Goal: Information Seeking & Learning: Learn about a topic

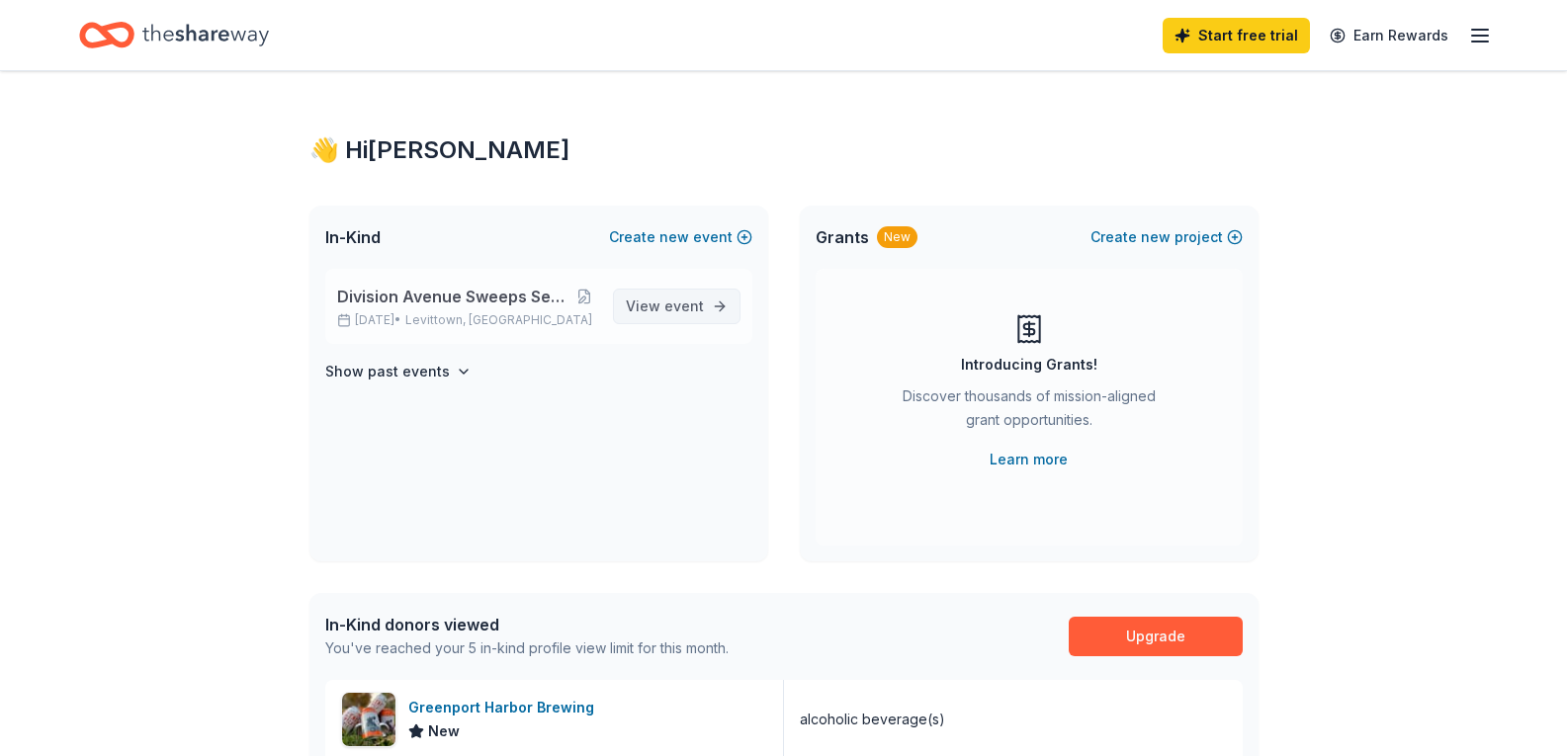
click at [695, 309] on span "event" at bounding box center [684, 306] width 40 height 17
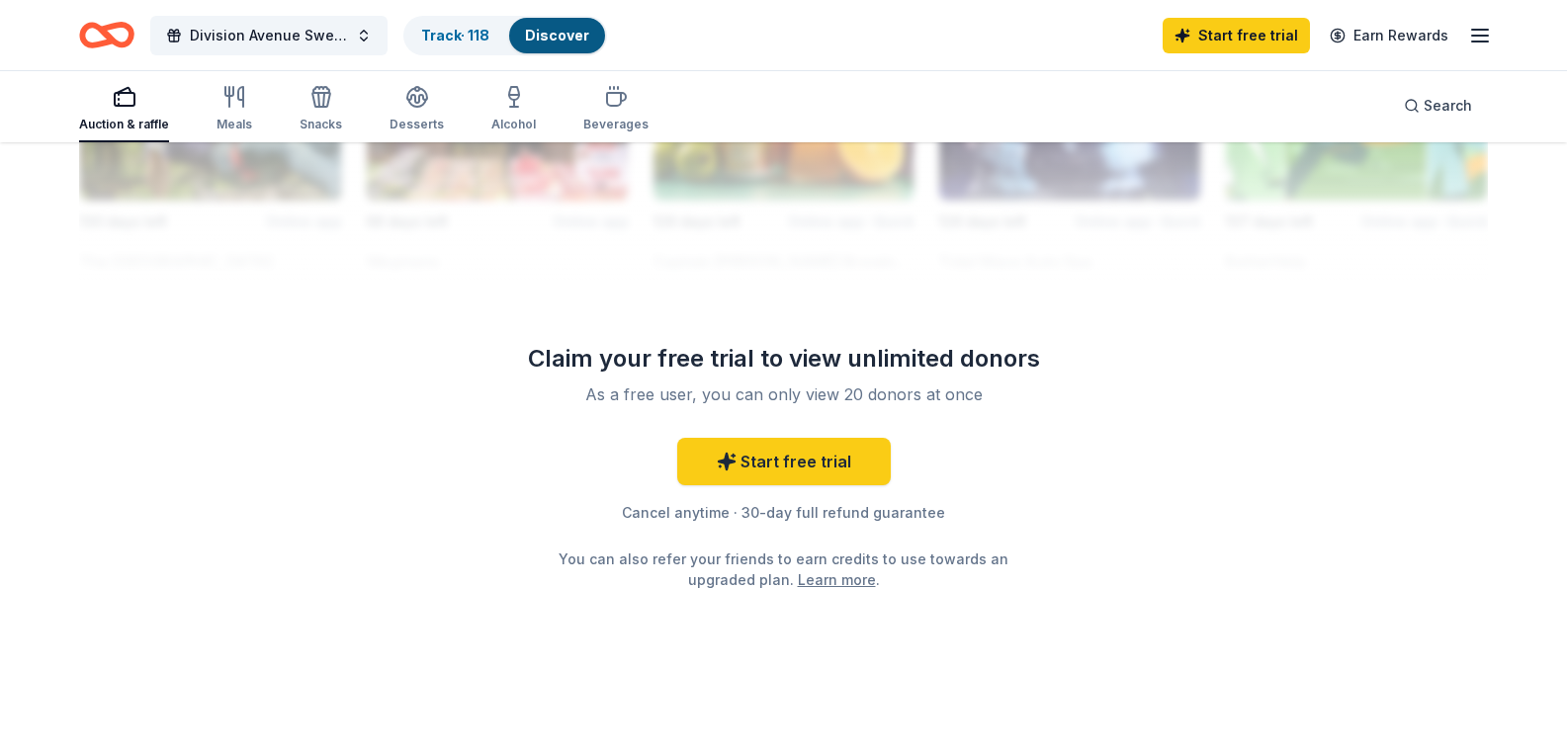
scroll to position [2076, 0]
click at [241, 94] on icon "button" at bounding box center [240, 97] width 5 height 20
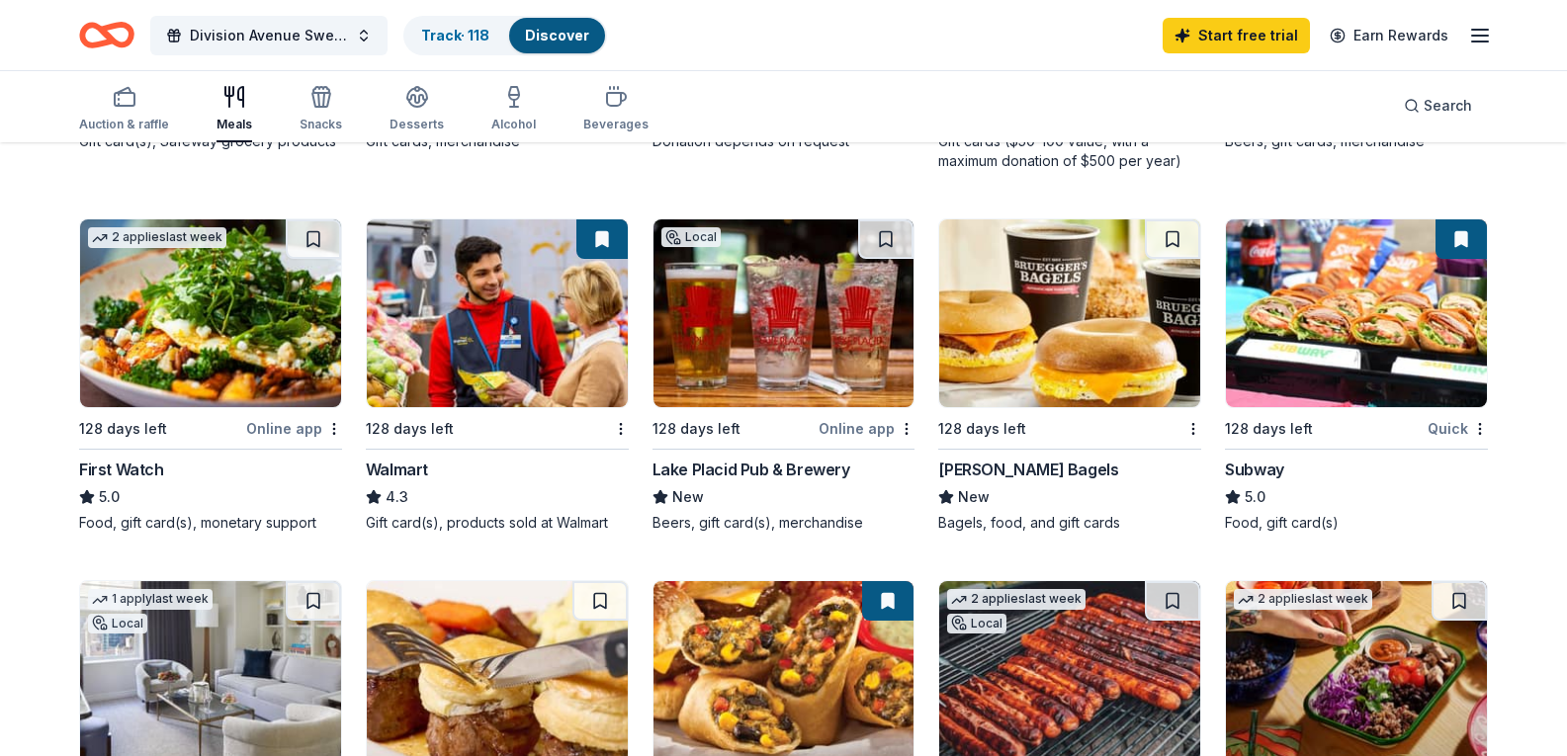
scroll to position [890, 0]
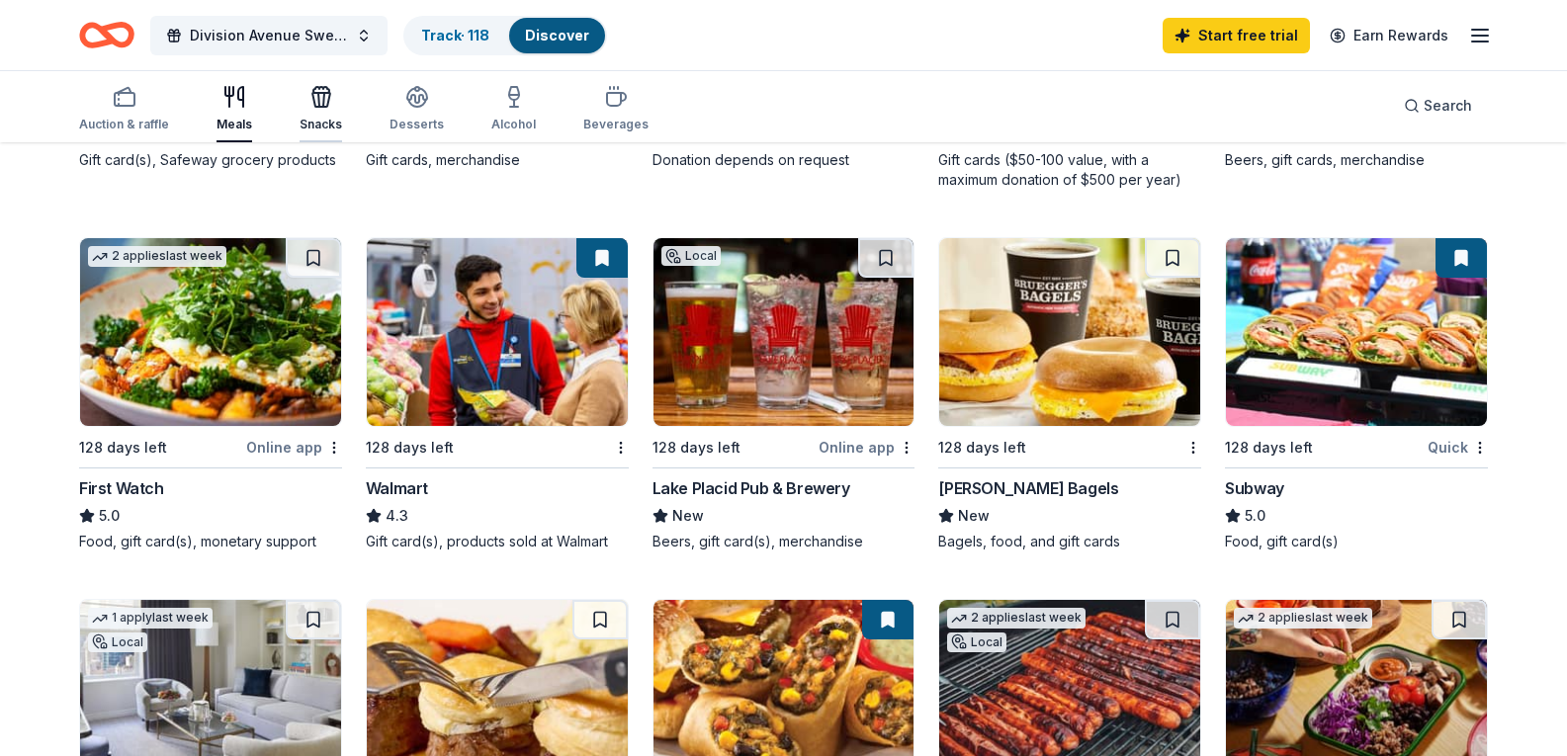
click at [312, 103] on icon "button" at bounding box center [321, 100] width 18 height 14
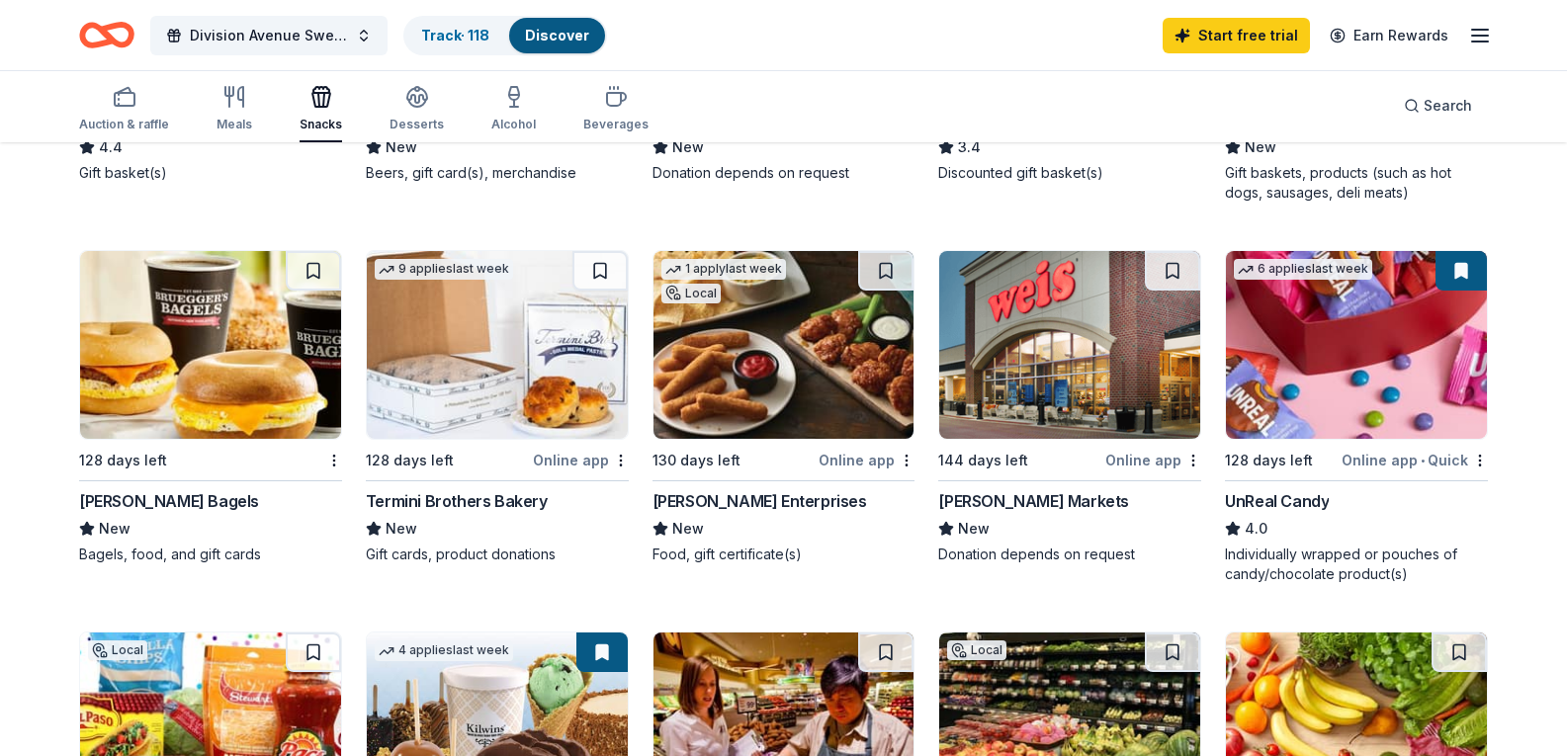
scroll to position [692, 0]
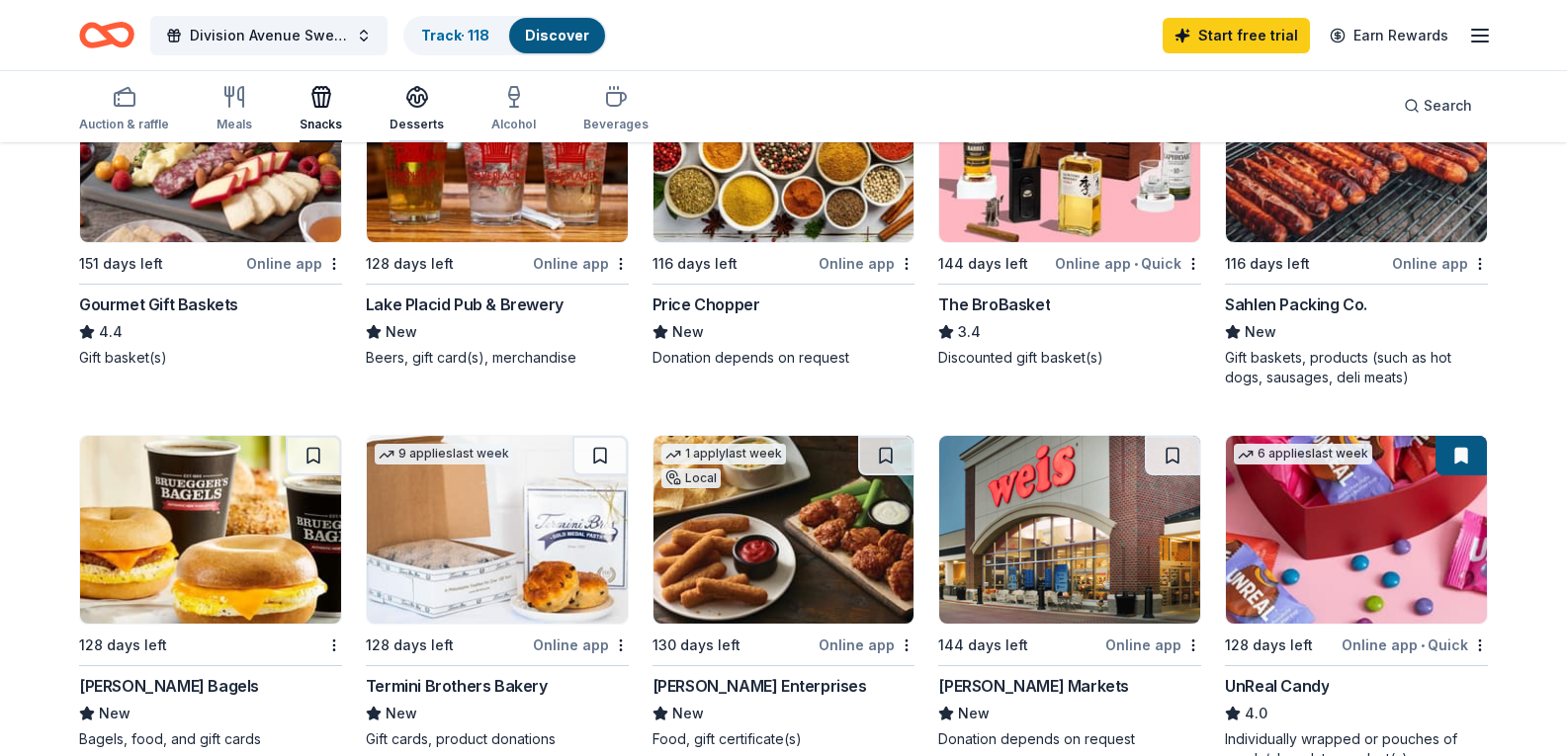
click at [415, 117] on div "Desserts" at bounding box center [416, 125] width 54 height 16
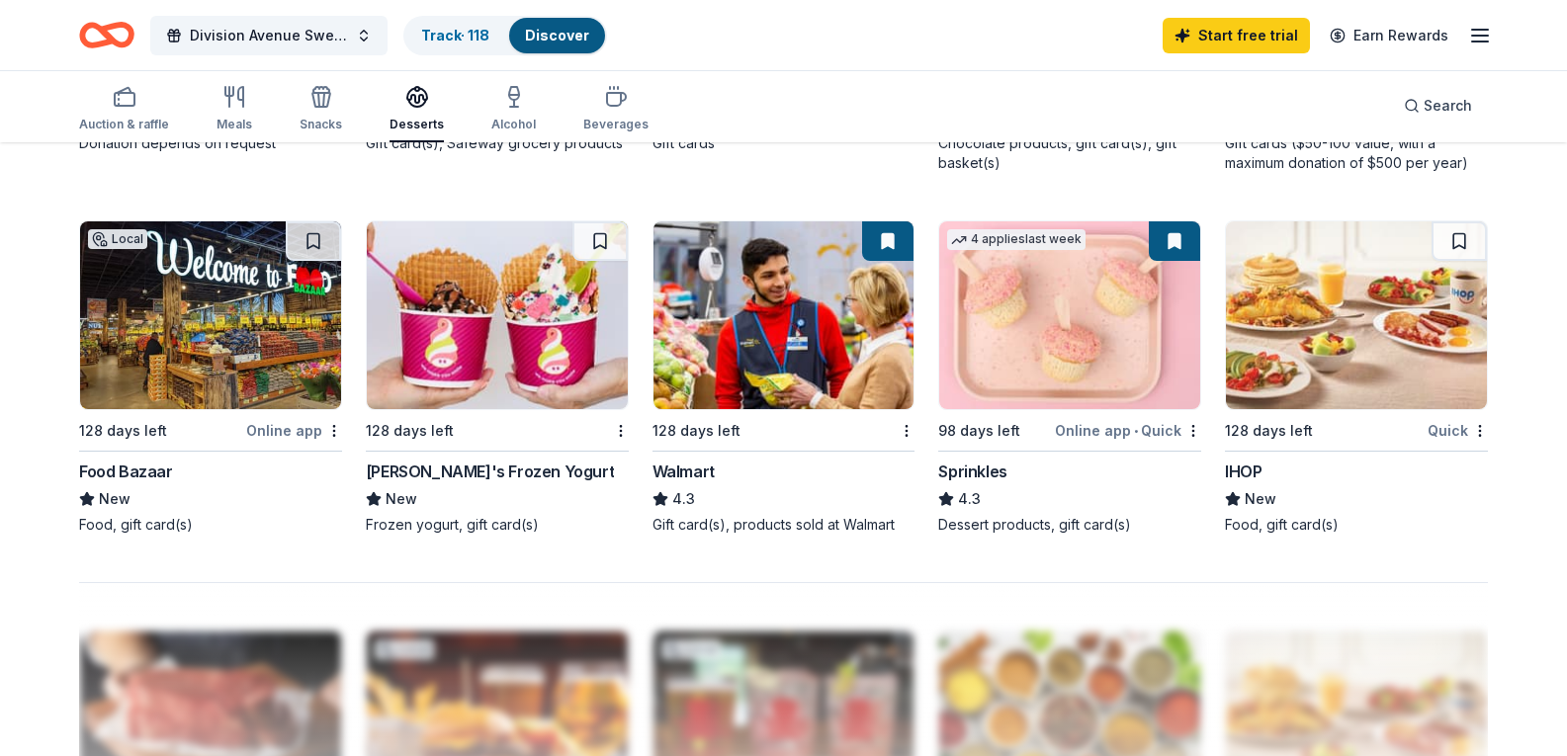
scroll to position [1285, 0]
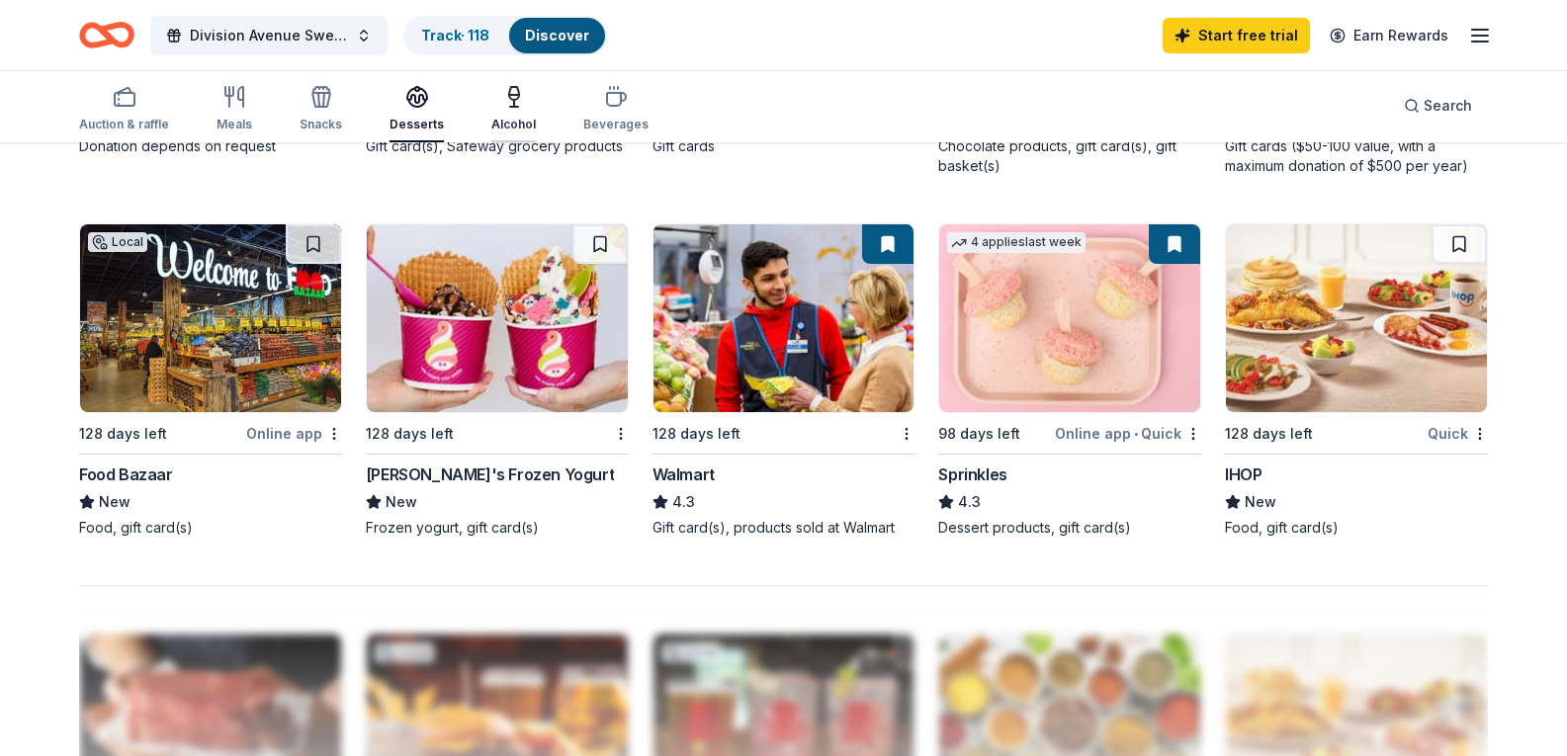
click at [502, 115] on div "Alcohol" at bounding box center [513, 108] width 44 height 47
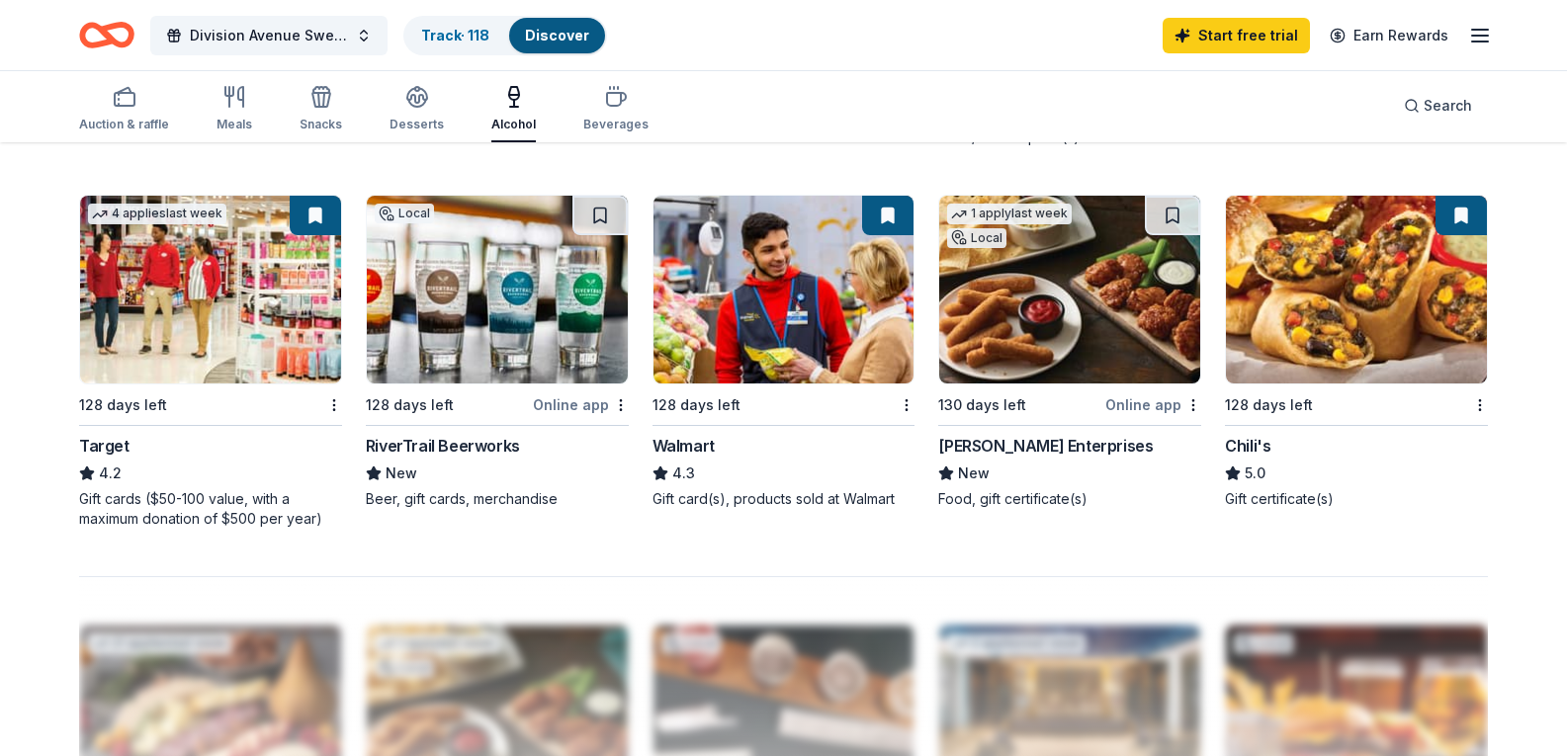
scroll to position [1285, 0]
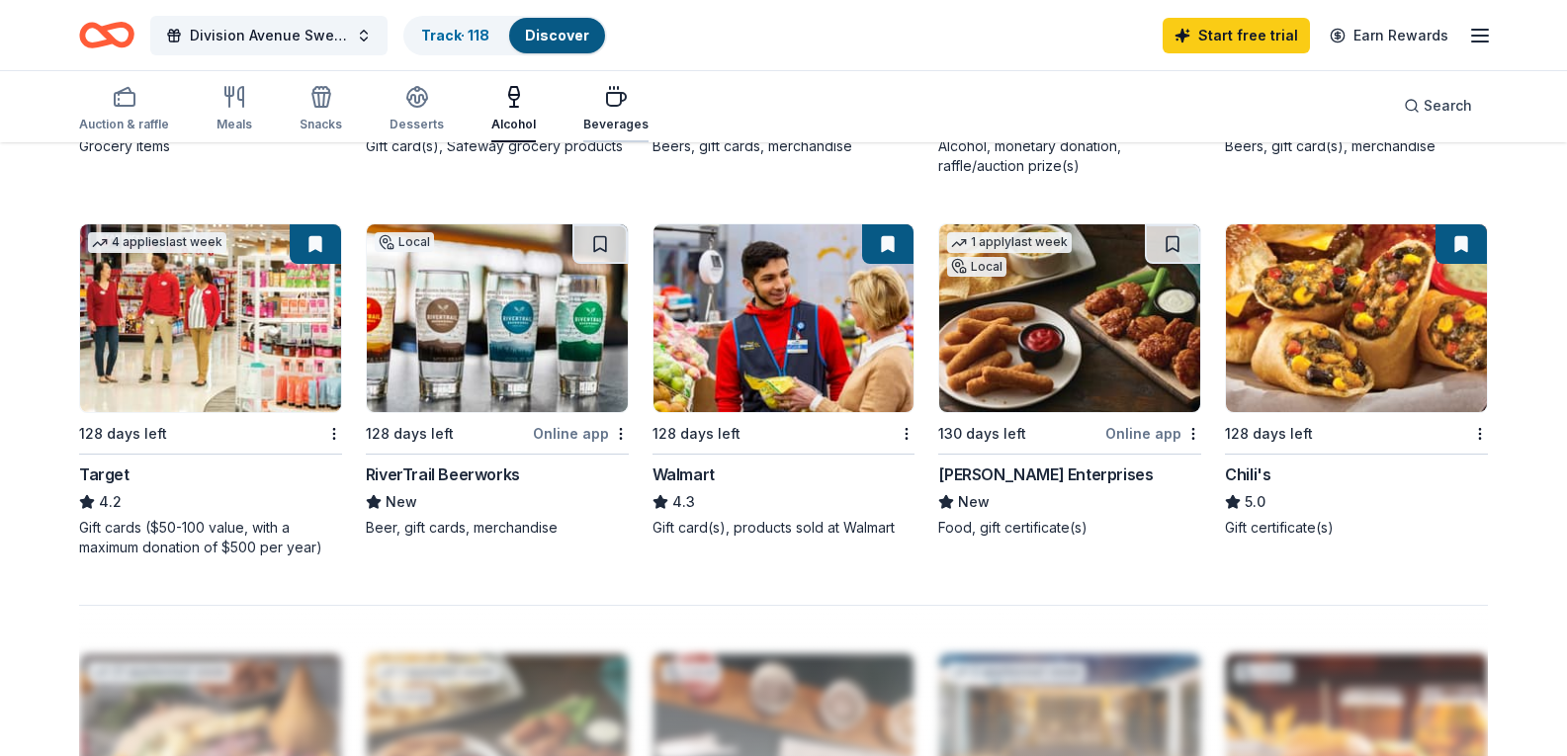
click at [615, 85] on icon "button" at bounding box center [616, 97] width 24 height 24
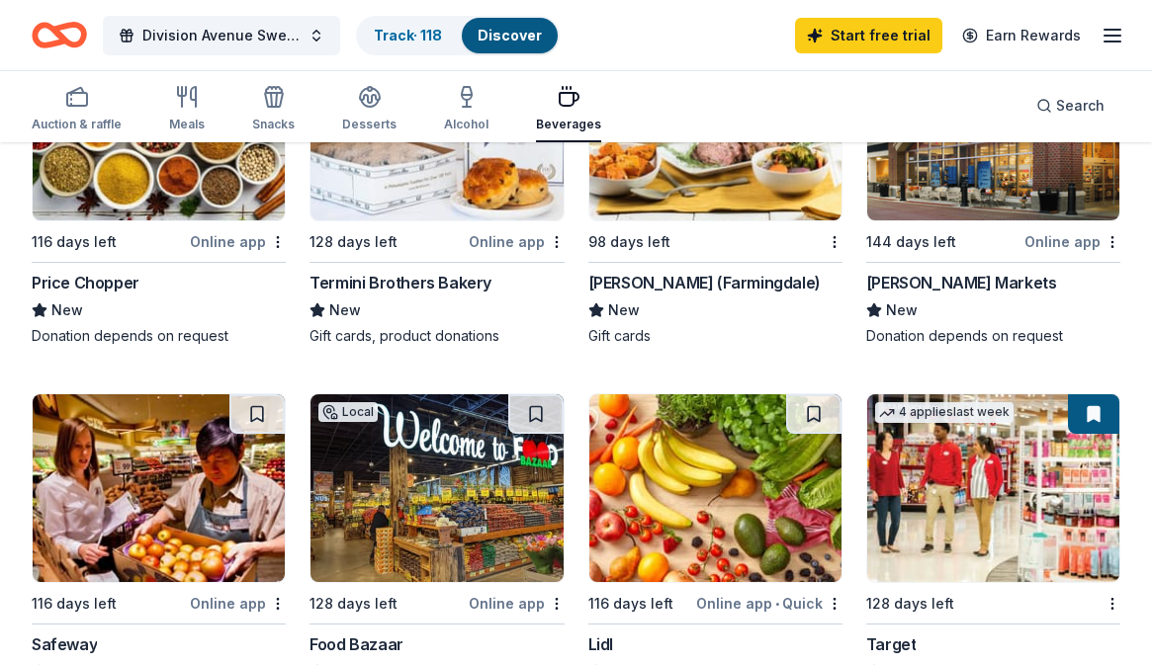
scroll to position [395, 0]
